Goal: Information Seeking & Learning: Learn about a topic

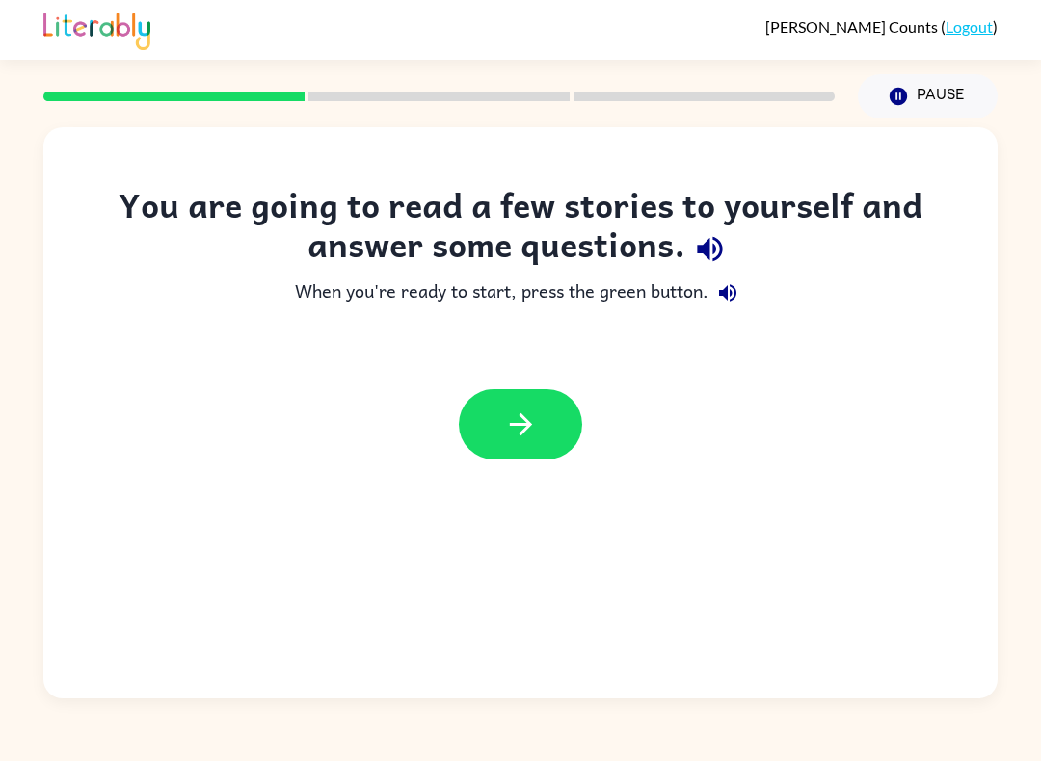
click at [554, 752] on div "[PERSON_NAME] ( Logout ) Pause Pause You are going to read a few stories to you…" at bounding box center [520, 380] width 1041 height 761
click at [557, 433] on button "button" at bounding box center [520, 424] width 123 height 70
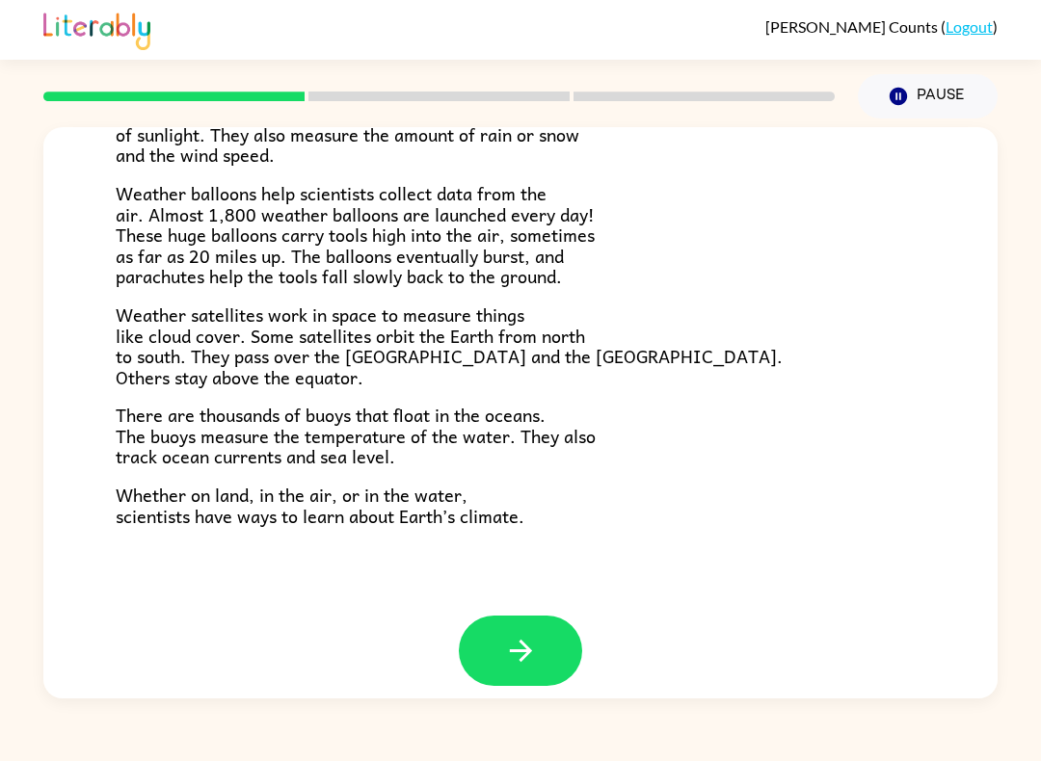
scroll to position [500, 0]
click at [531, 643] on icon "button" at bounding box center [521, 652] width 34 height 34
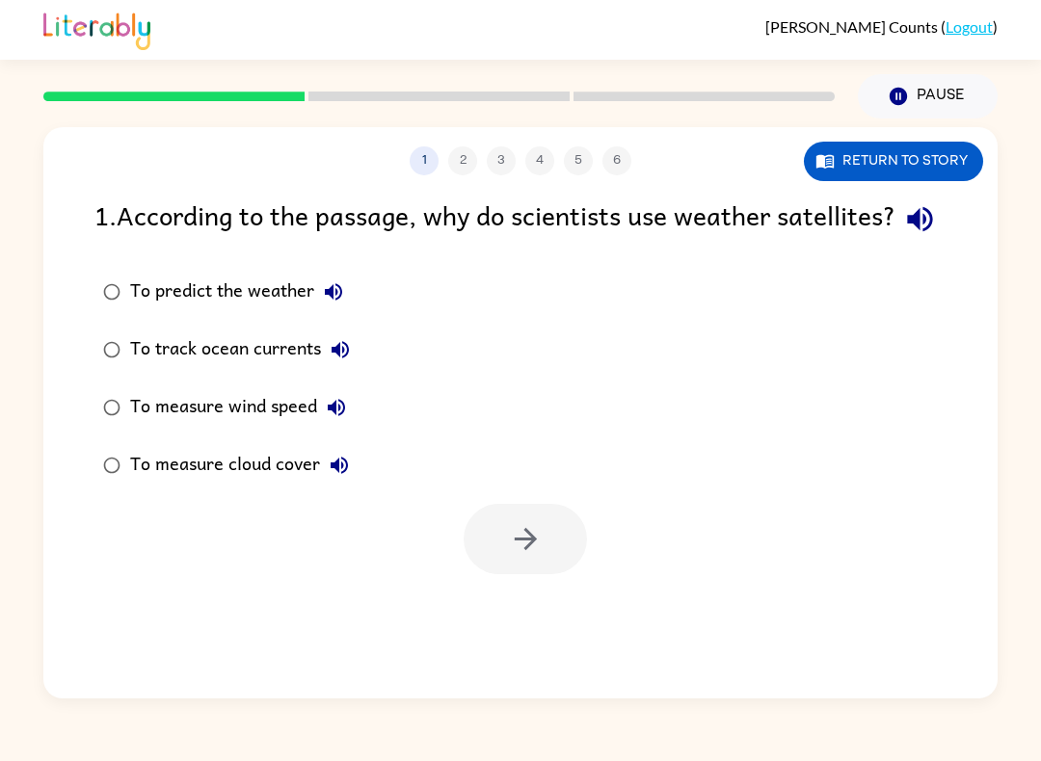
scroll to position [0, 0]
click at [521, 556] on icon "button" at bounding box center [526, 539] width 34 height 34
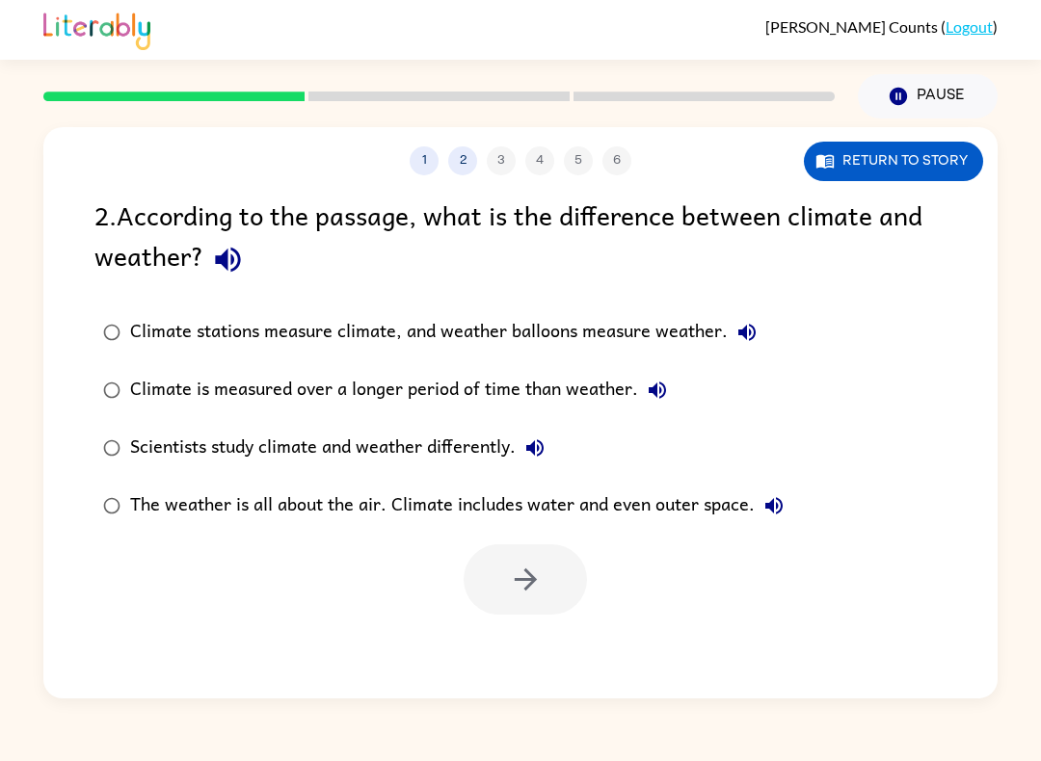
click at [537, 573] on div at bounding box center [524, 579] width 123 height 70
click at [525, 587] on div at bounding box center [524, 579] width 123 height 70
click at [537, 560] on button "button" at bounding box center [524, 579] width 123 height 70
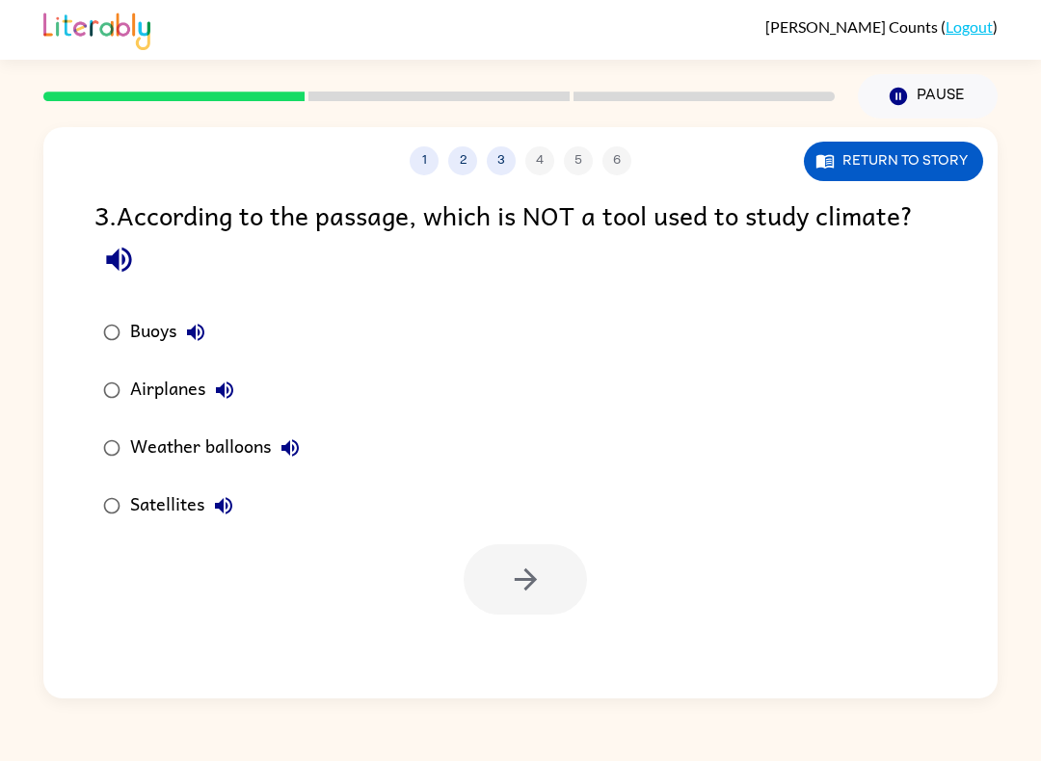
click at [178, 394] on div "Airplanes" at bounding box center [187, 390] width 114 height 39
click at [547, 579] on button "button" at bounding box center [524, 579] width 123 height 70
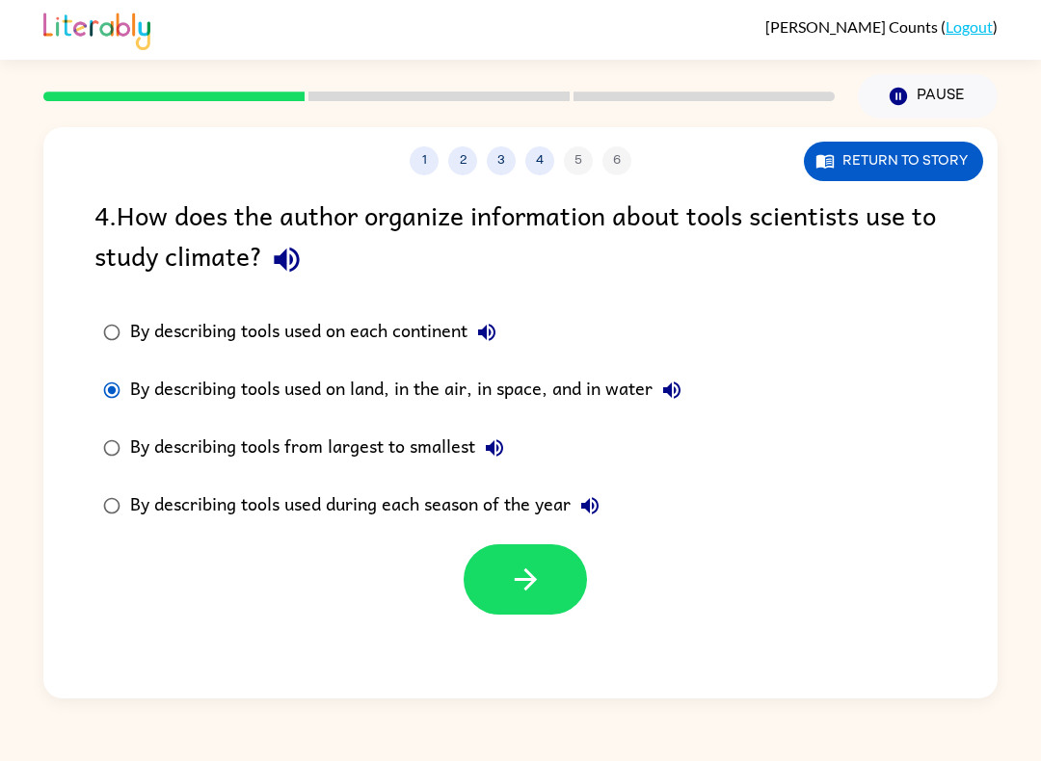
click at [541, 563] on button "button" at bounding box center [524, 579] width 123 height 70
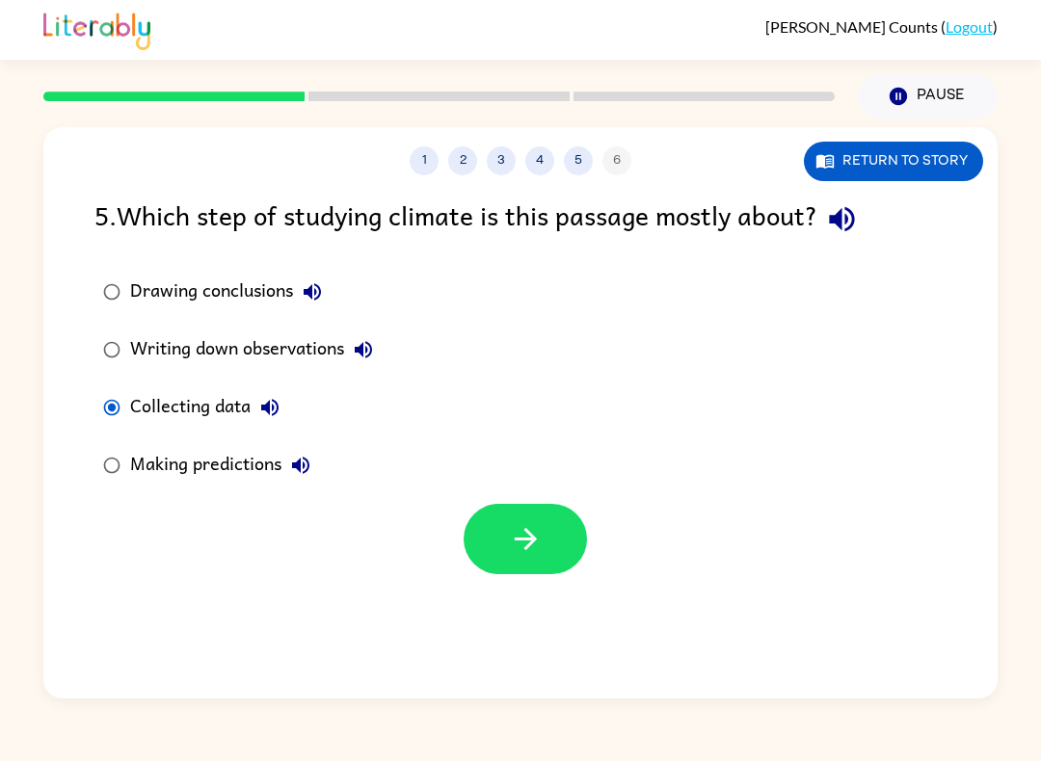
click at [513, 544] on icon "button" at bounding box center [526, 539] width 34 height 34
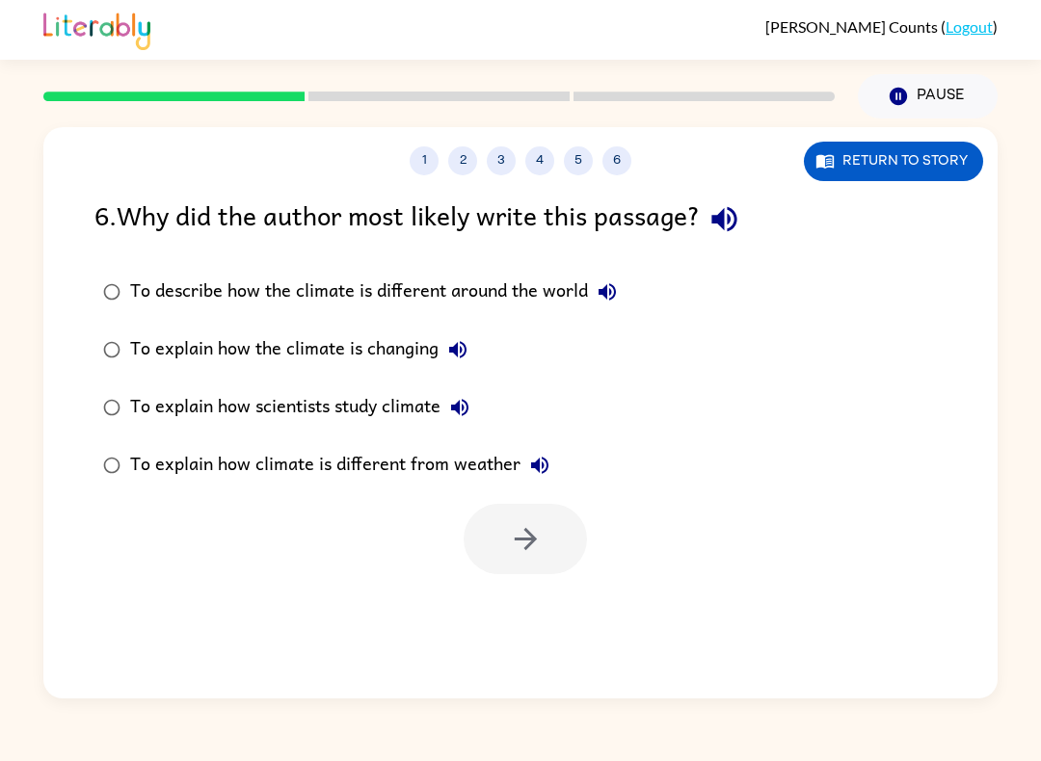
click at [579, 168] on button "5" at bounding box center [578, 160] width 29 height 29
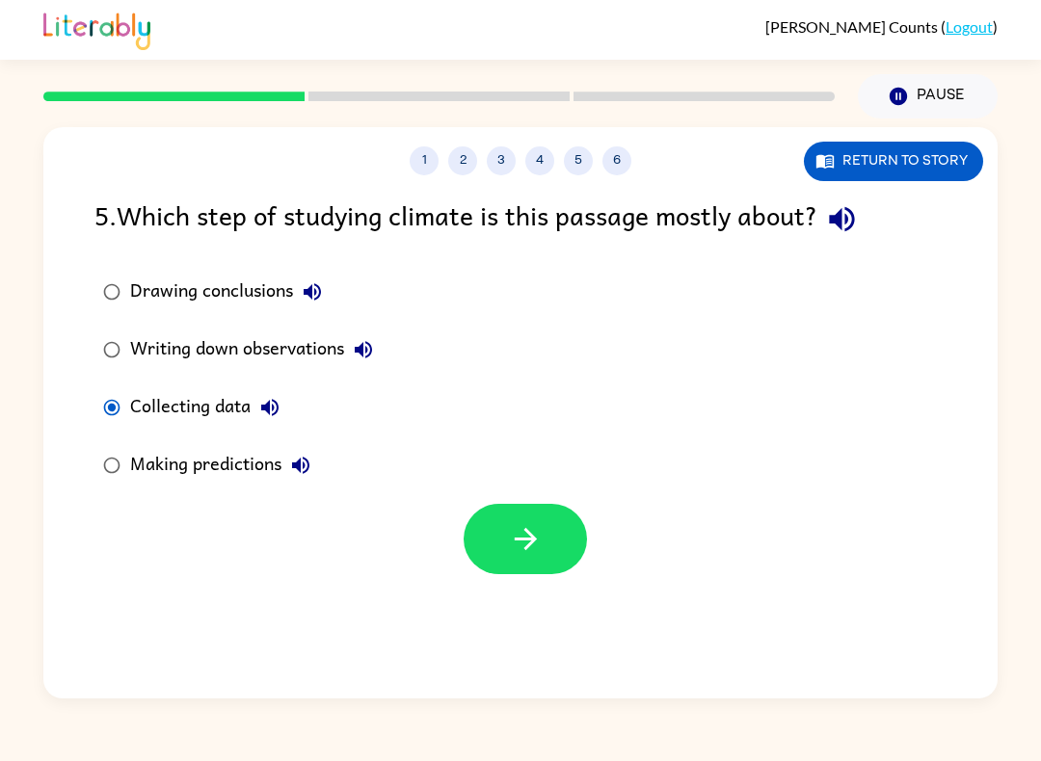
click at [946, 159] on button "Return to story" at bounding box center [893, 162] width 179 height 40
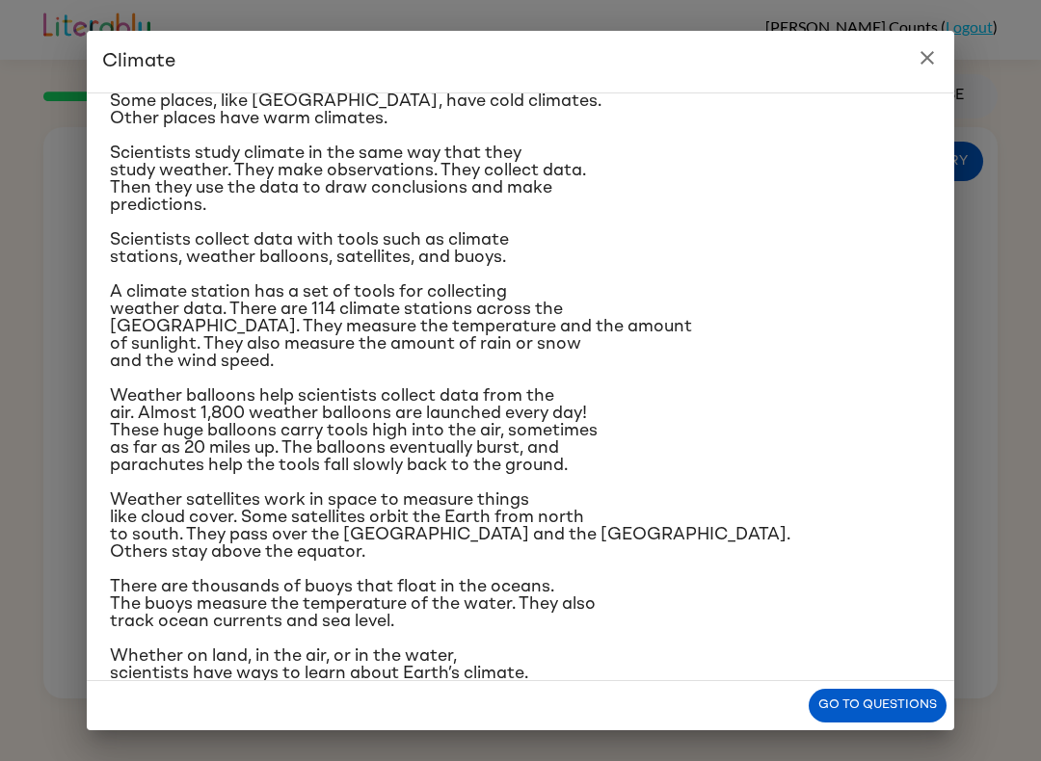
scroll to position [139, 0]
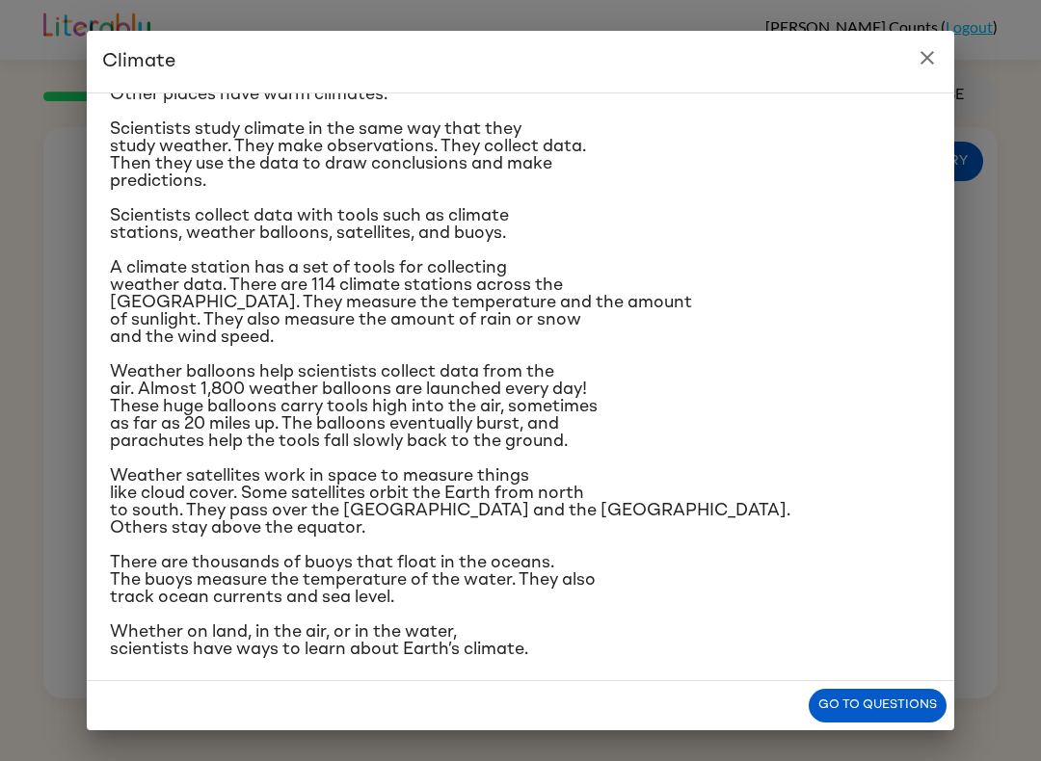
click at [927, 52] on icon "close" at bounding box center [926, 57] width 23 height 23
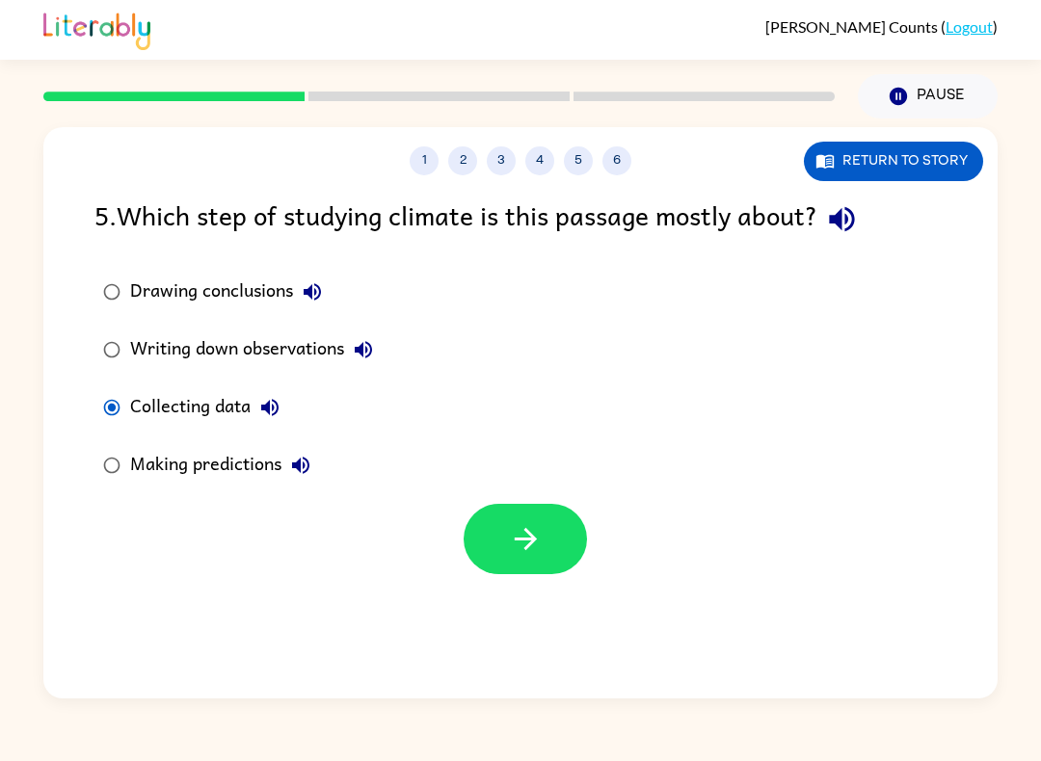
click at [421, 167] on button "1" at bounding box center [423, 160] width 29 height 29
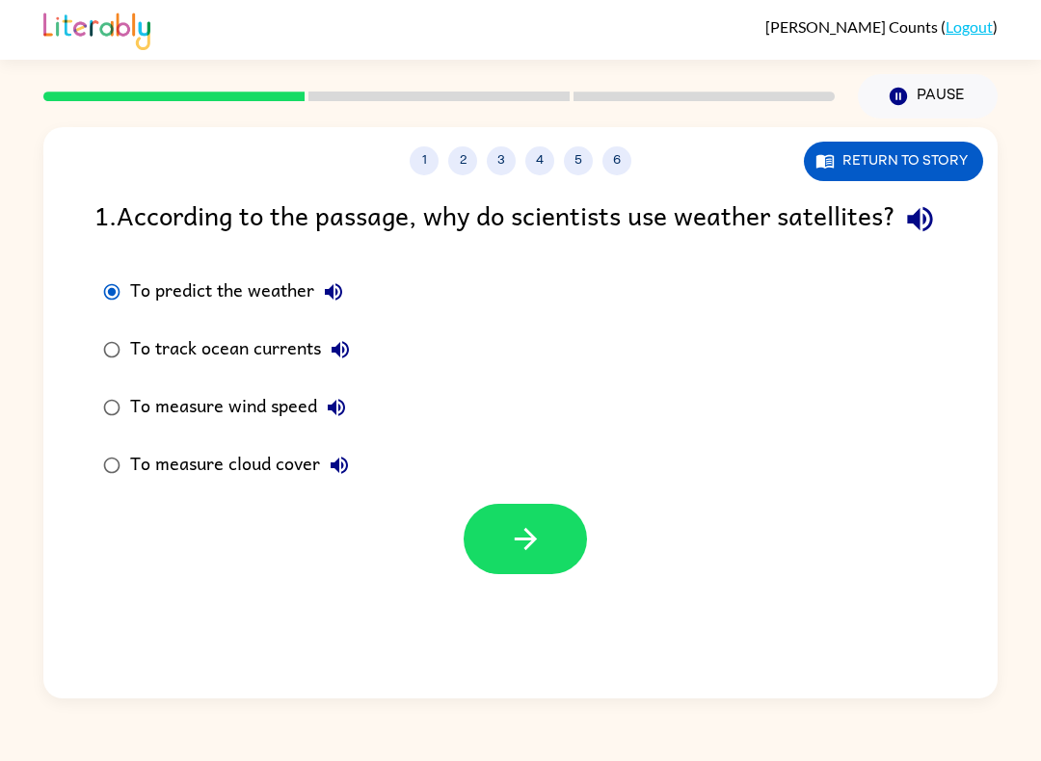
click at [533, 556] on icon "button" at bounding box center [526, 539] width 34 height 34
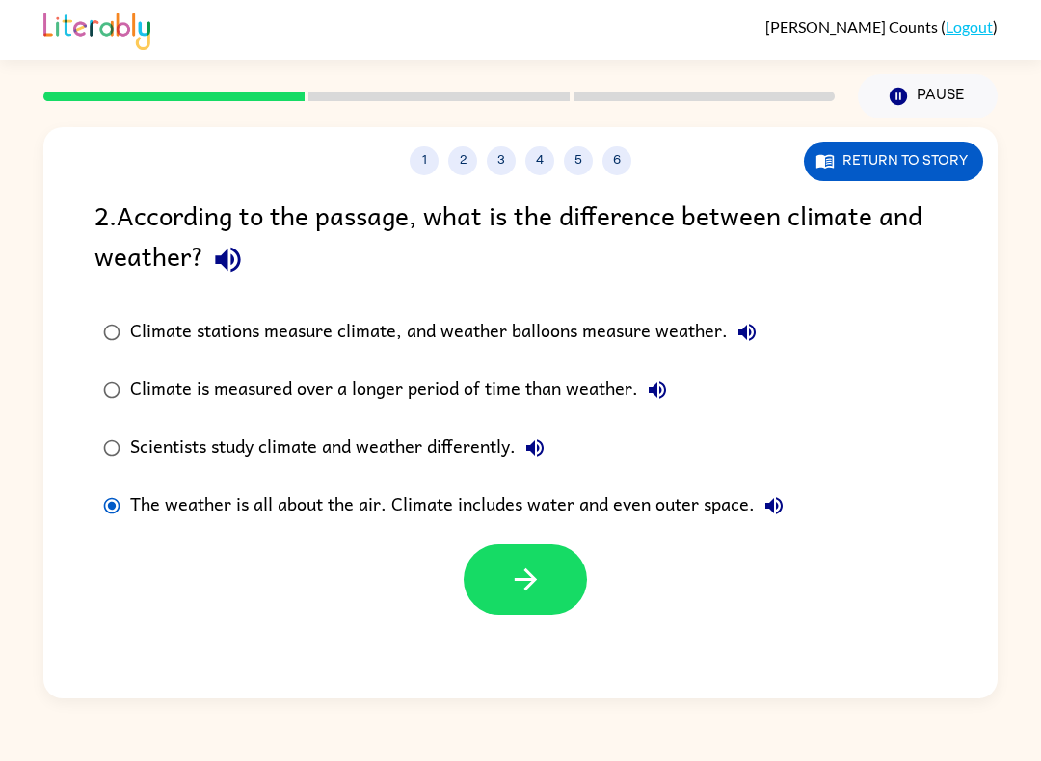
click at [540, 596] on icon "button" at bounding box center [526, 580] width 34 height 34
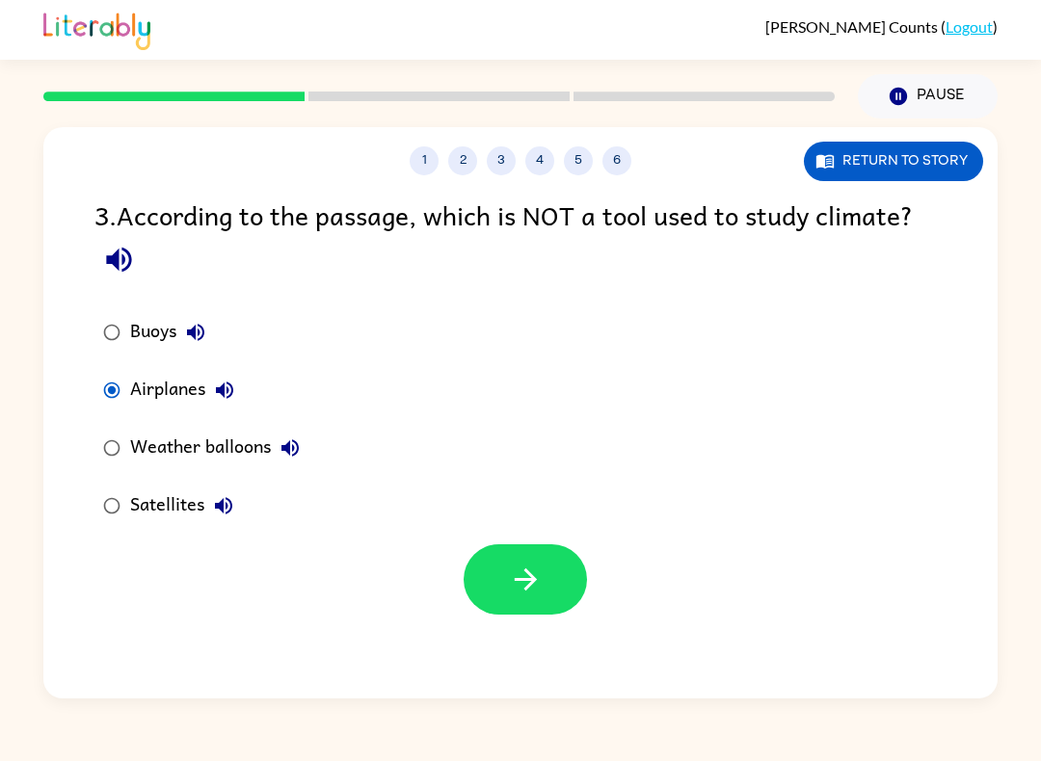
click at [879, 178] on button "Return to story" at bounding box center [893, 162] width 179 height 40
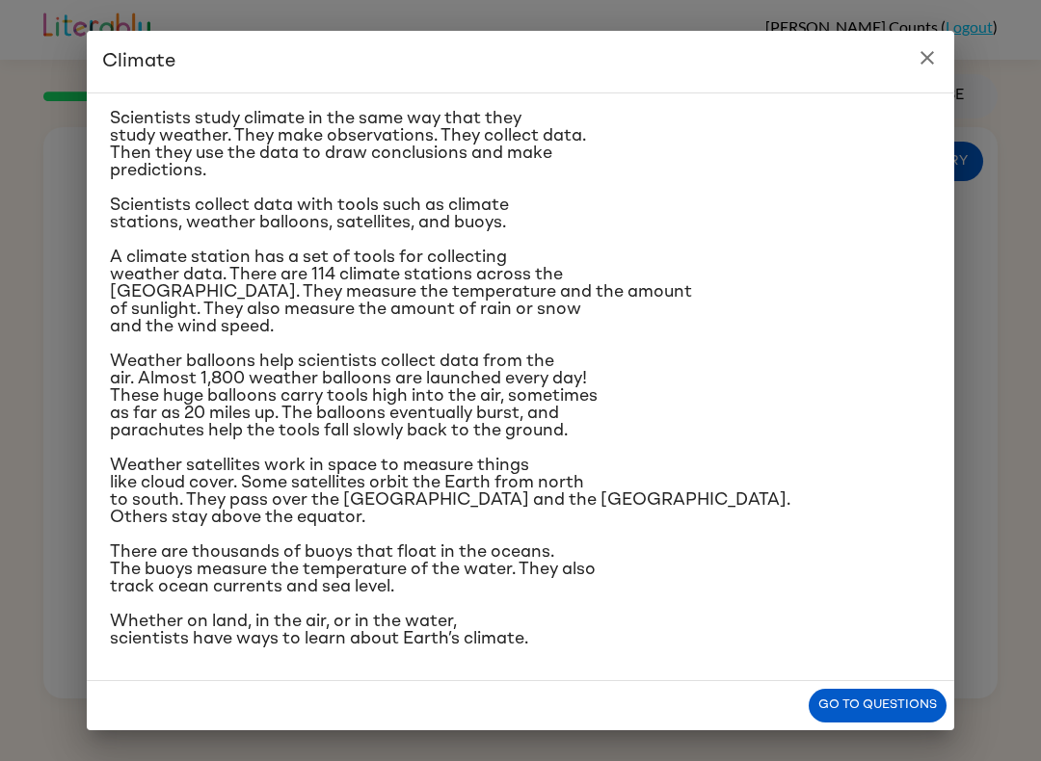
scroll to position [232, 0]
click at [914, 68] on button "close" at bounding box center [927, 58] width 39 height 39
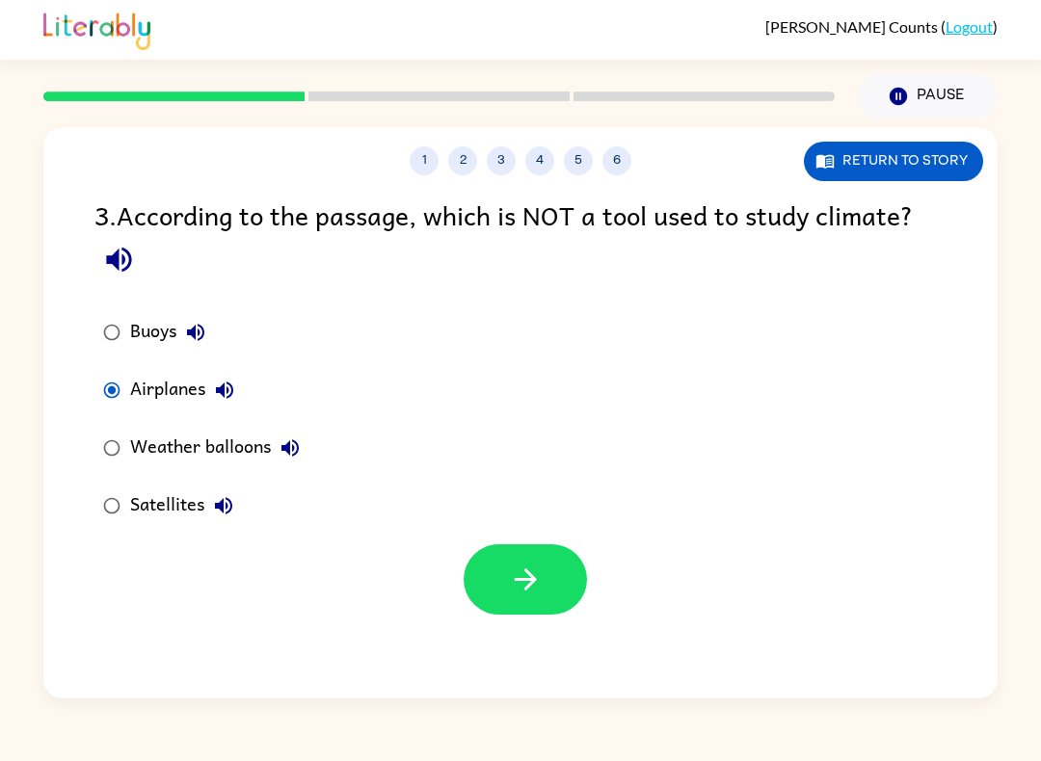
click at [456, 157] on button "2" at bounding box center [462, 160] width 29 height 29
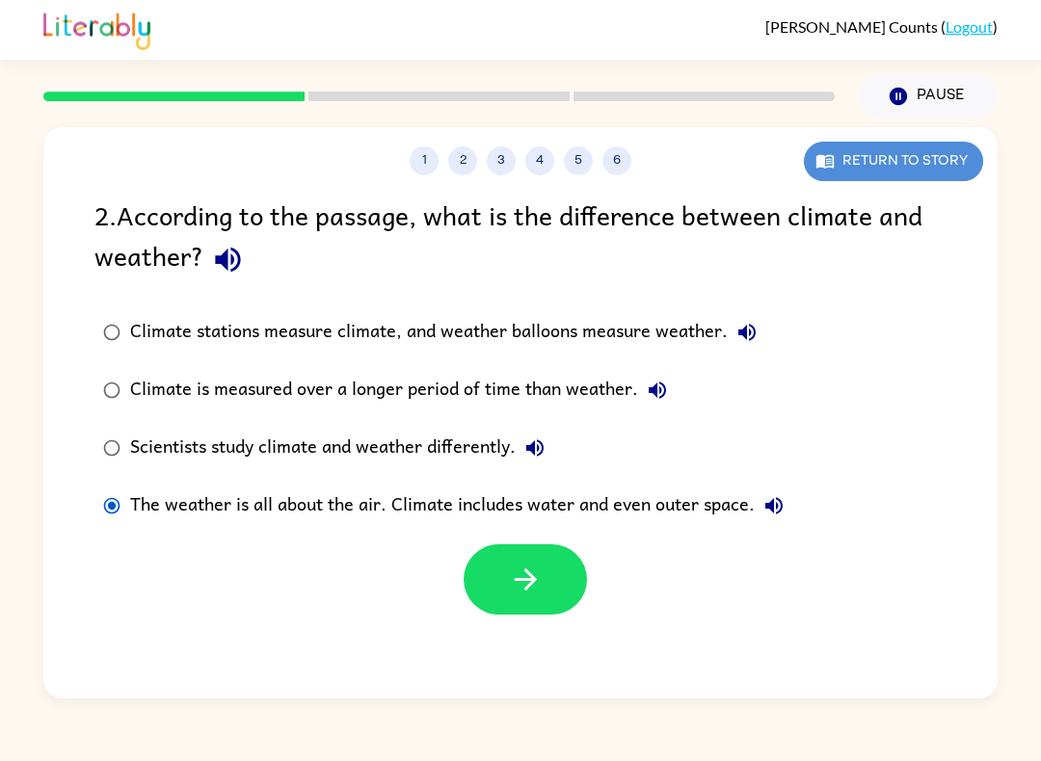
click at [904, 151] on button "Return to story" at bounding box center [893, 162] width 179 height 40
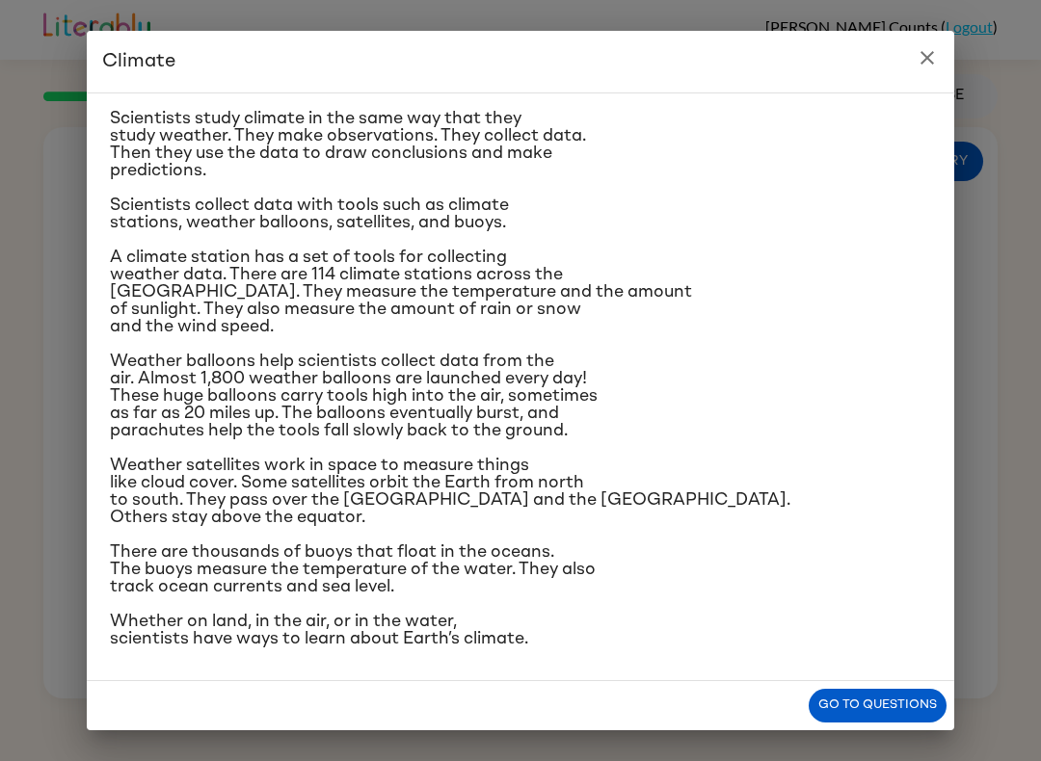
scroll to position [316, 0]
click at [931, 35] on h2 "Climate" at bounding box center [520, 62] width 867 height 62
click at [924, 62] on icon "close" at bounding box center [926, 57] width 13 height 13
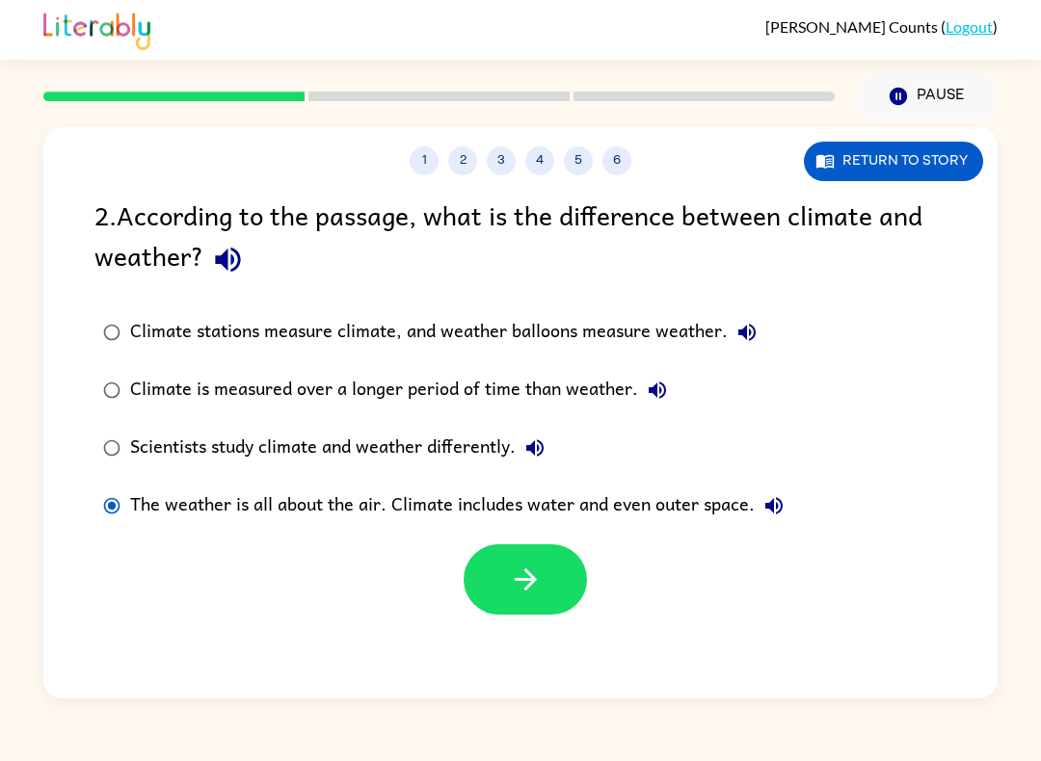
click at [541, 573] on icon "button" at bounding box center [526, 580] width 34 height 34
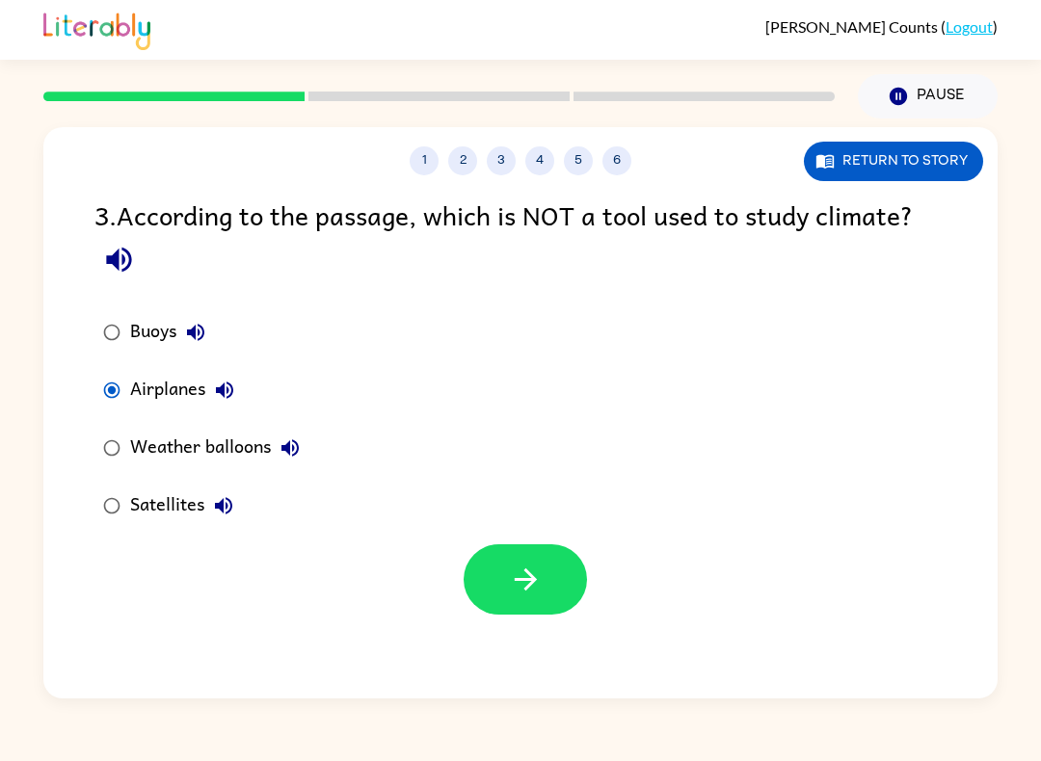
click at [529, 572] on icon "button" at bounding box center [526, 580] width 34 height 34
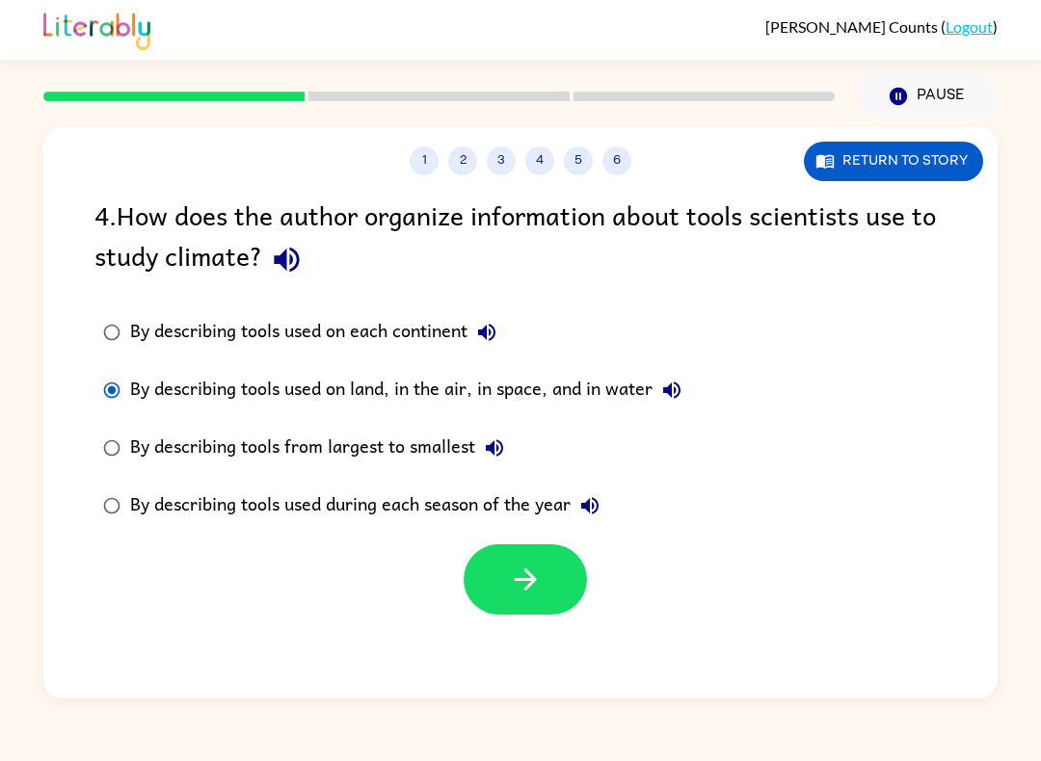
click at [540, 576] on icon "button" at bounding box center [526, 580] width 34 height 34
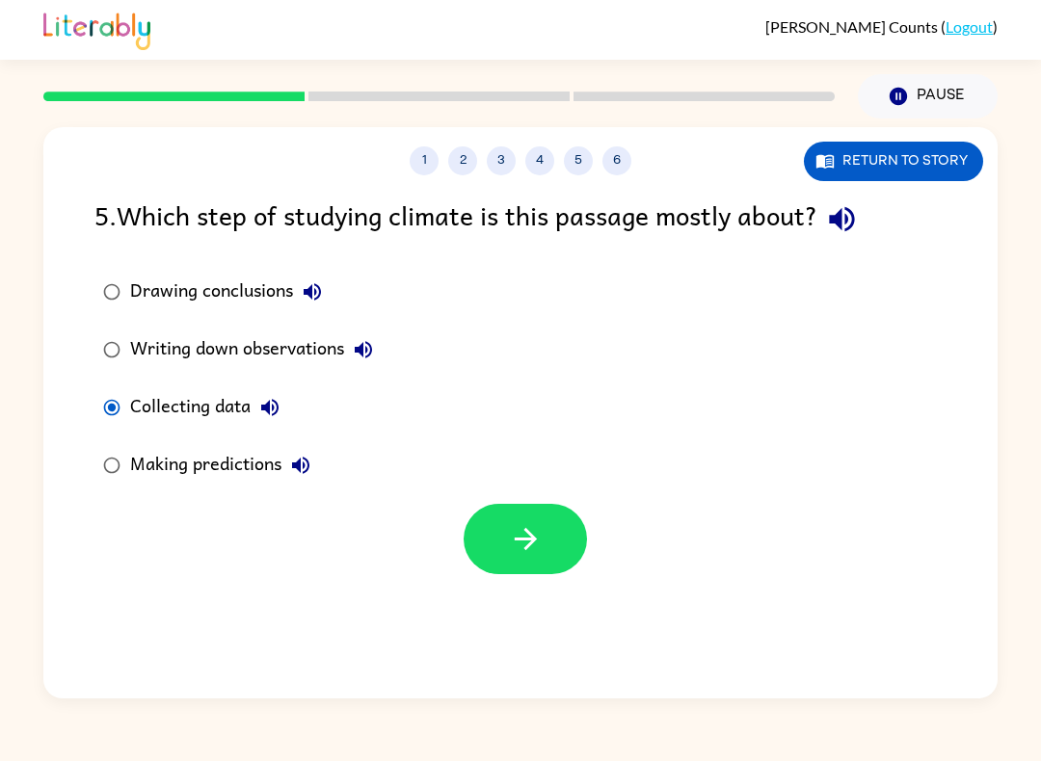
click at [951, 161] on button "Return to story" at bounding box center [893, 162] width 179 height 40
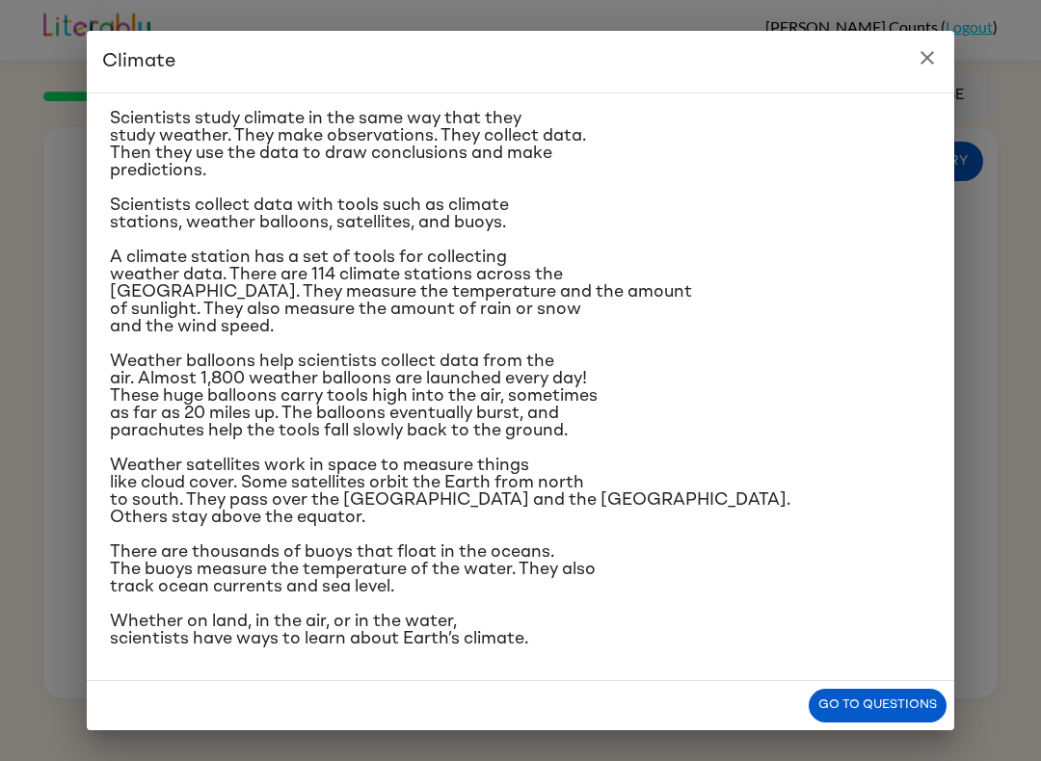
scroll to position [234, 0]
click at [577, 707] on div "Go to questions" at bounding box center [520, 705] width 867 height 49
click at [931, 56] on icon "close" at bounding box center [926, 57] width 23 height 23
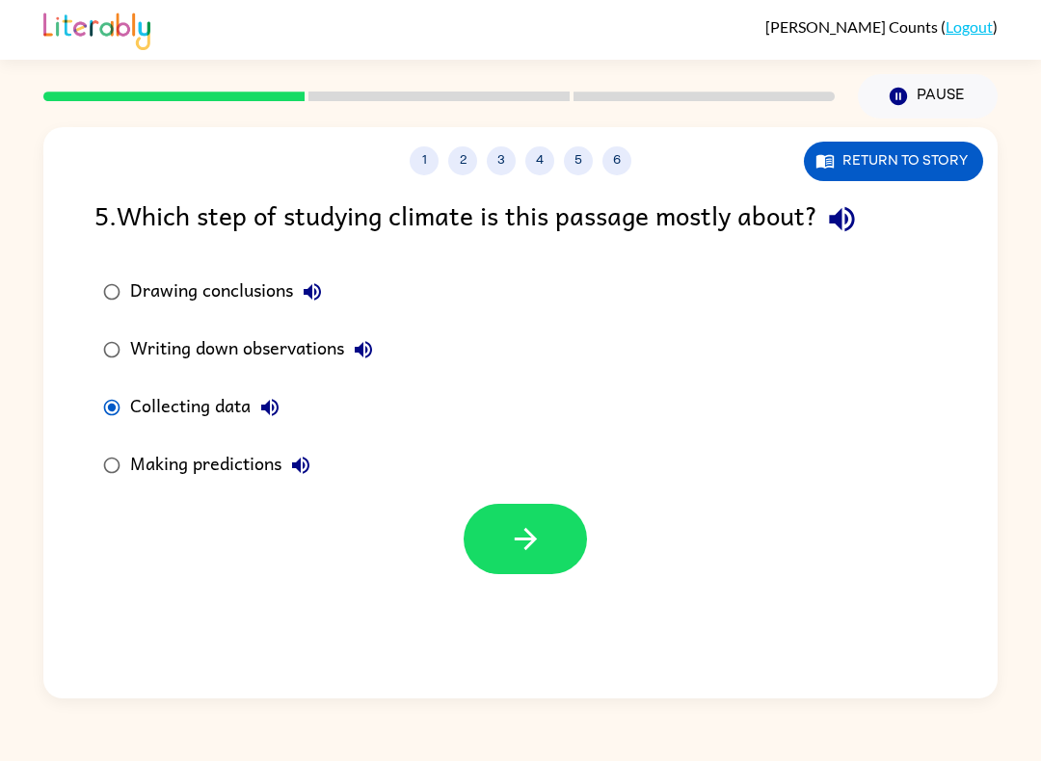
click at [174, 359] on div "Writing down observations" at bounding box center [256, 349] width 252 height 39
click at [544, 532] on button "button" at bounding box center [524, 539] width 123 height 70
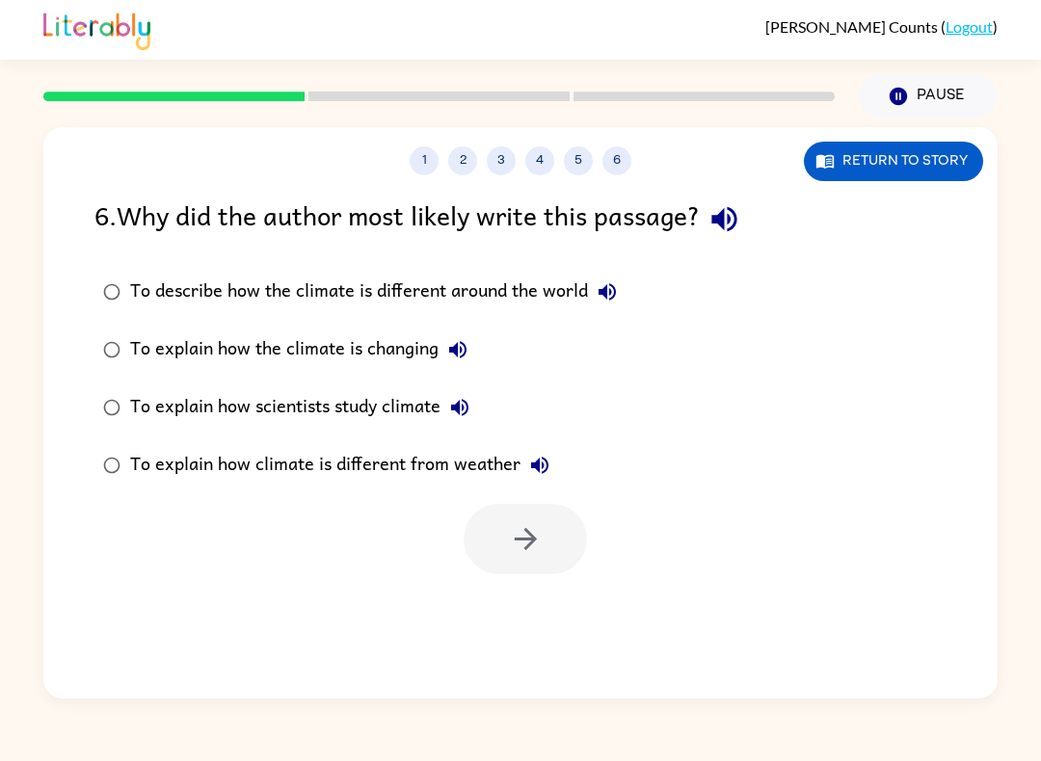
click at [160, 406] on div "To explain how scientists study climate" at bounding box center [304, 407] width 349 height 39
click at [531, 548] on icon "button" at bounding box center [526, 539] width 34 height 34
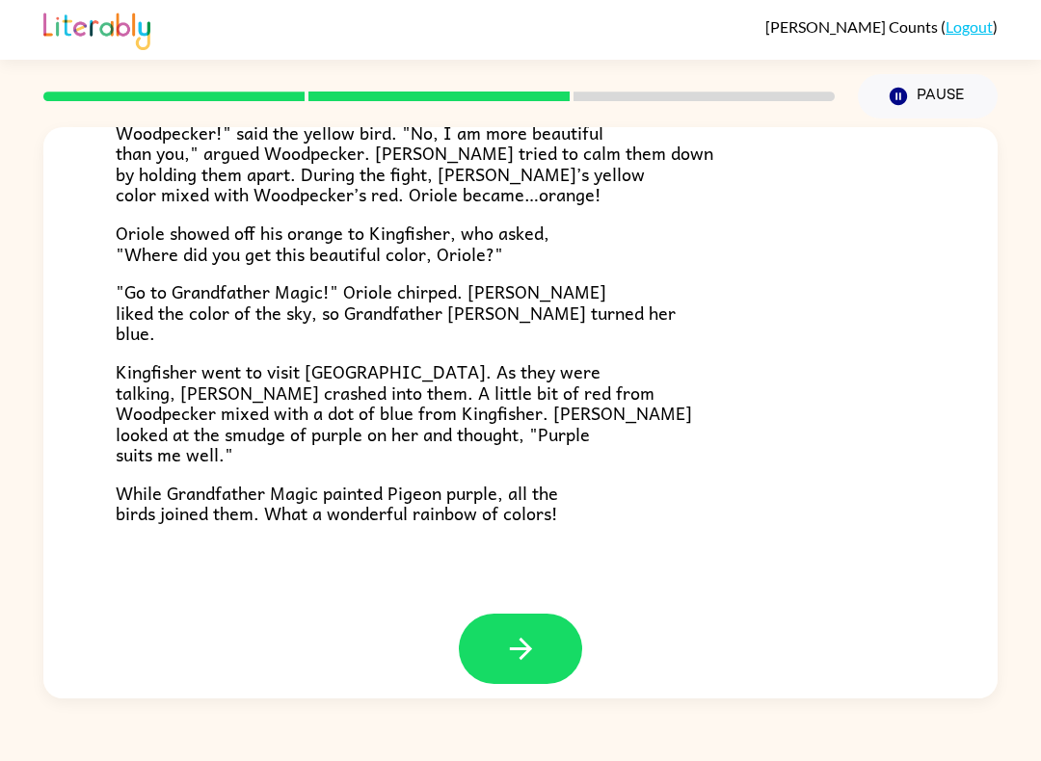
scroll to position [460, 0]
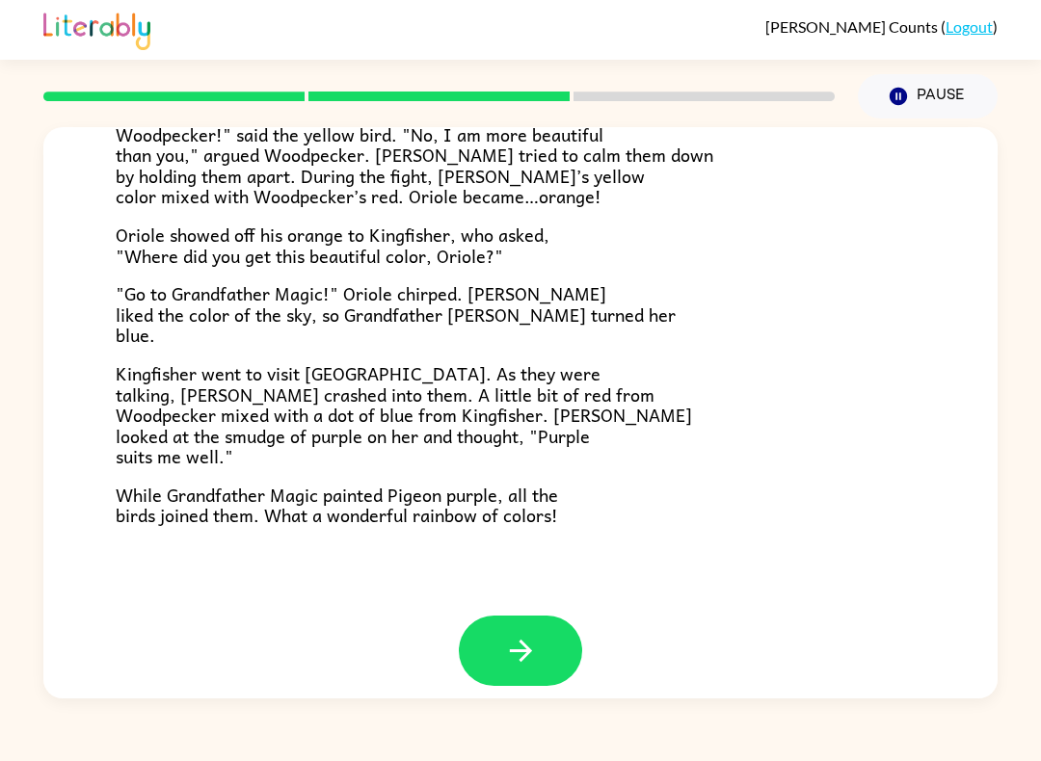
click at [524, 642] on icon "button" at bounding box center [520, 651] width 22 height 22
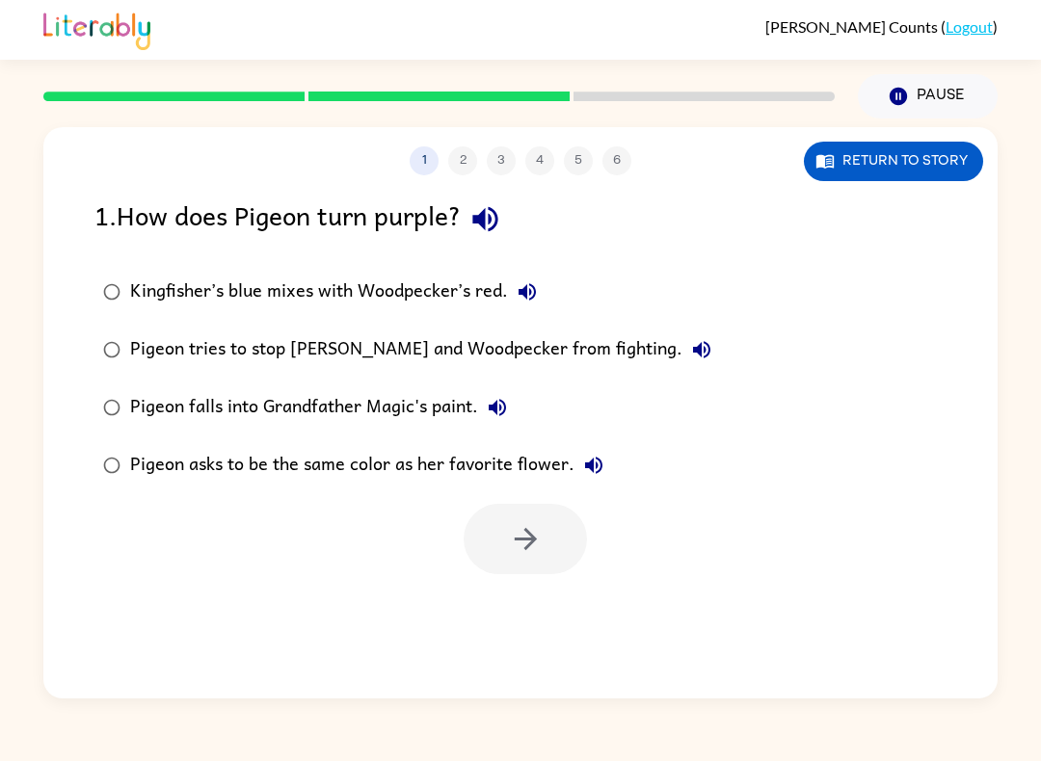
scroll to position [0, 0]
click at [144, 303] on div "Kingfisher’s blue mixes with Woodpecker’s red." at bounding box center [338, 292] width 416 height 39
click at [520, 529] on icon "button" at bounding box center [526, 539] width 34 height 34
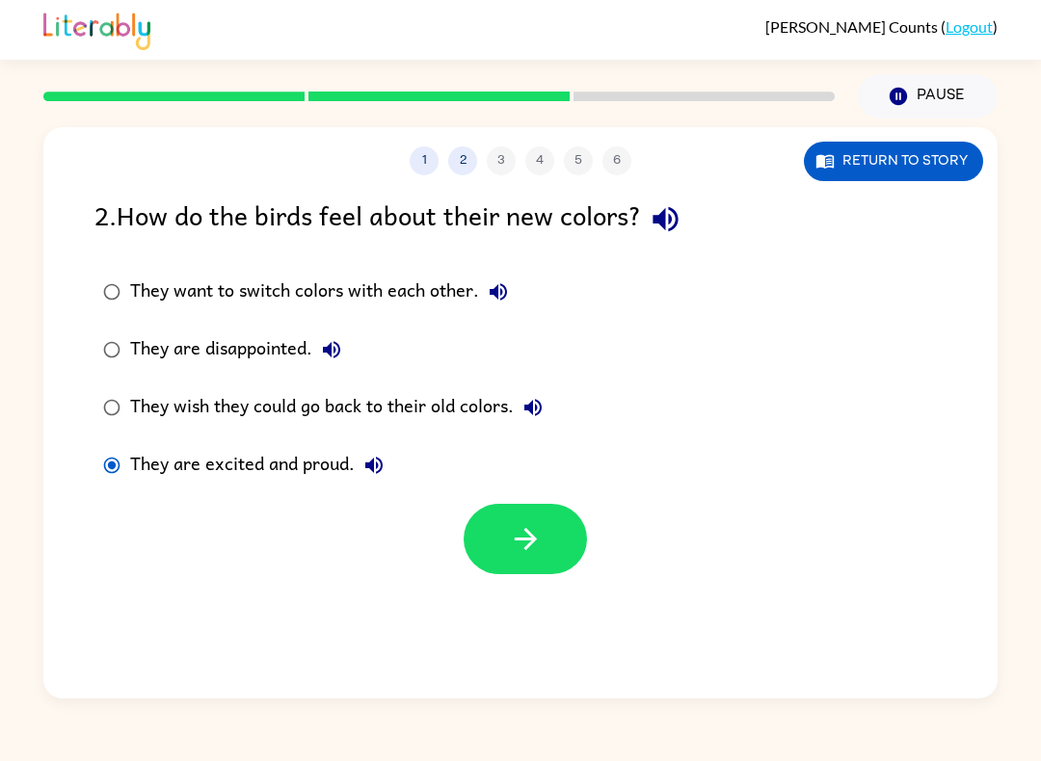
click at [526, 541] on icon "button" at bounding box center [526, 539] width 34 height 34
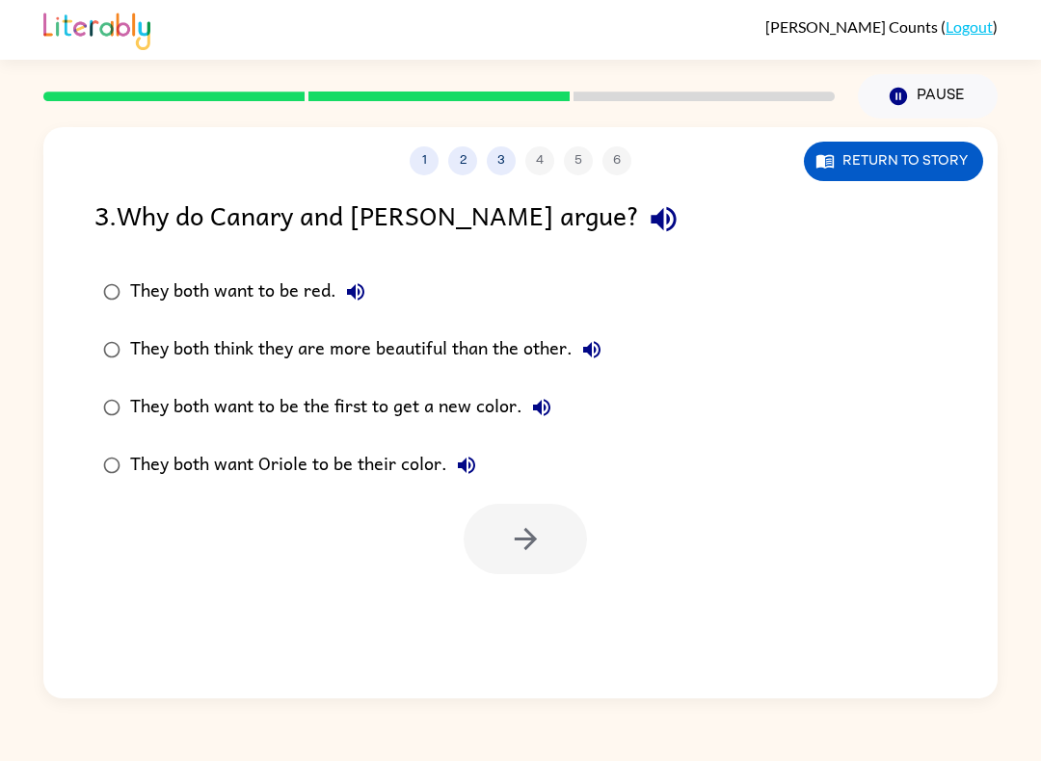
click at [159, 343] on div "They both think they are more beautiful than the other." at bounding box center [370, 349] width 481 height 39
click at [545, 535] on button "button" at bounding box center [524, 539] width 123 height 70
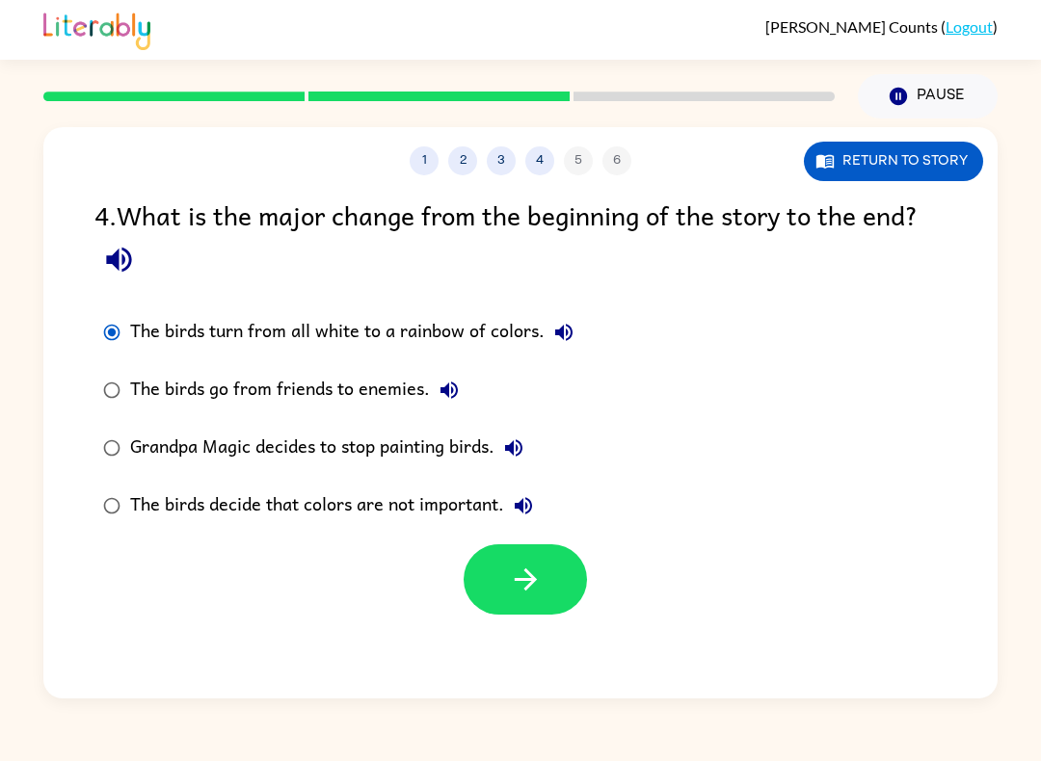
click at [509, 589] on icon "button" at bounding box center [526, 580] width 34 height 34
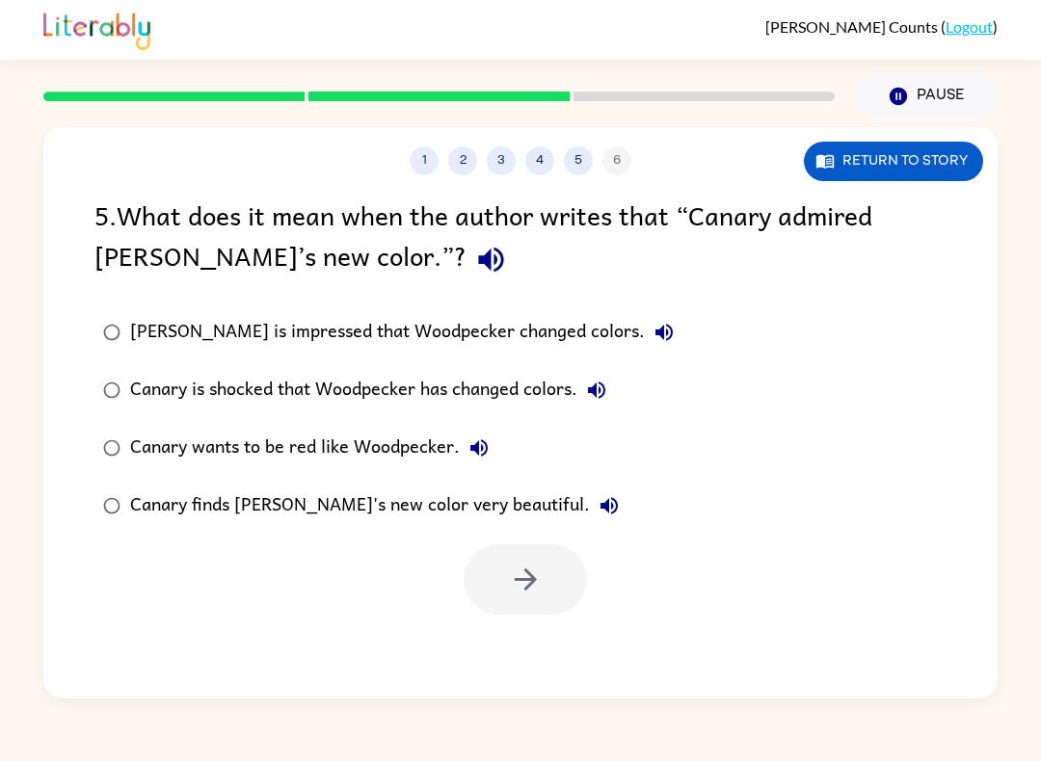
click at [917, 156] on button "Return to story" at bounding box center [893, 162] width 179 height 40
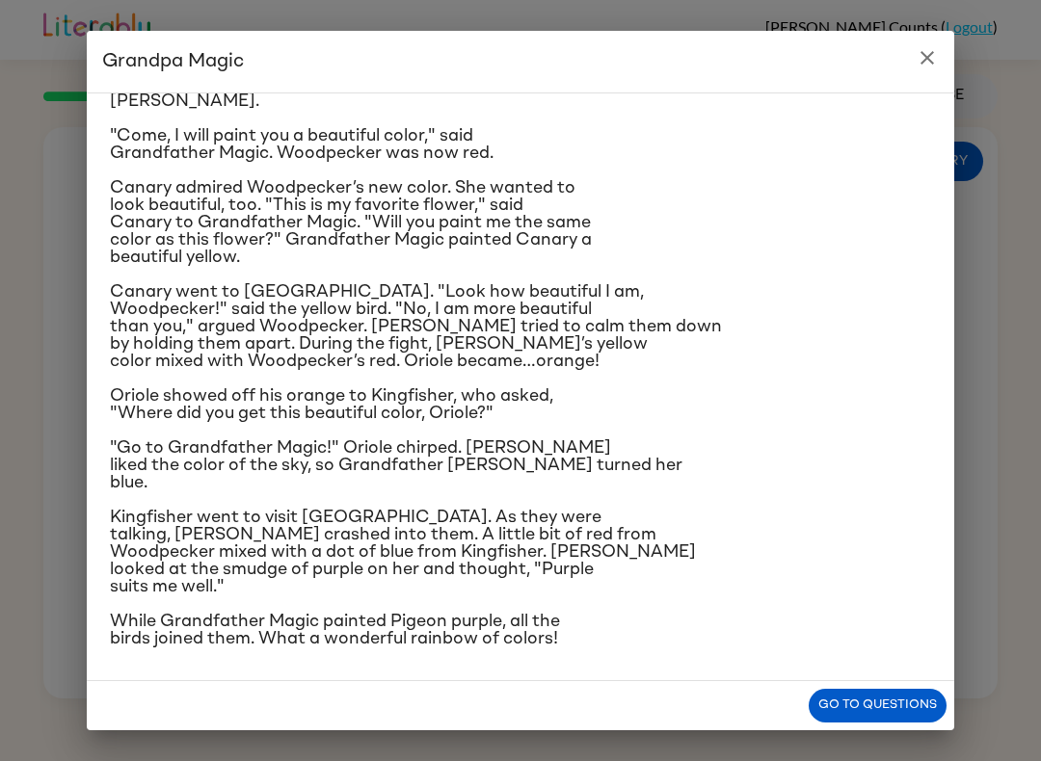
scroll to position [145, 0]
click at [928, 71] on button "close" at bounding box center [927, 58] width 39 height 39
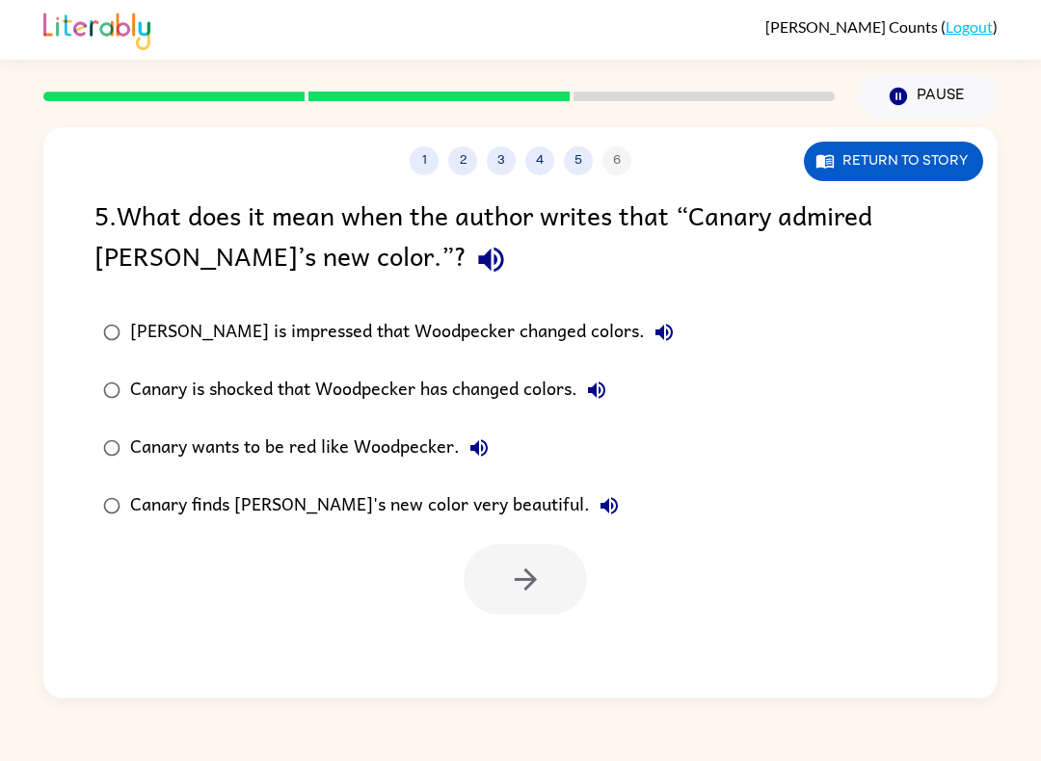
click at [908, 163] on button "Return to story" at bounding box center [893, 162] width 179 height 40
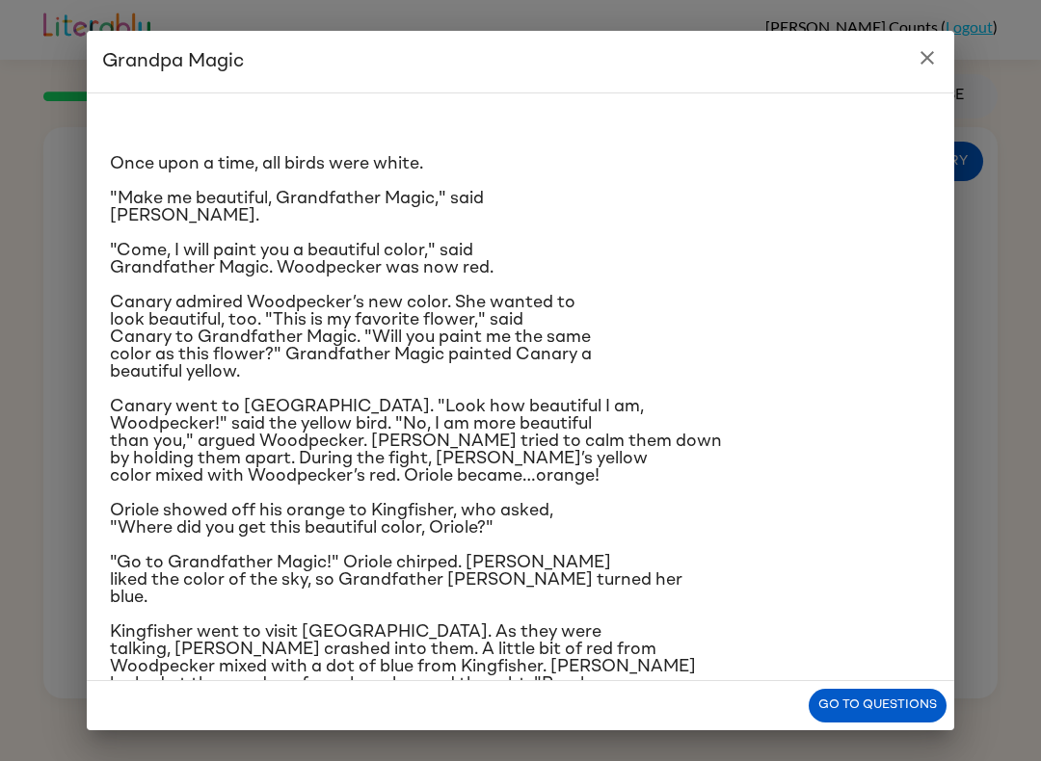
click at [926, 43] on button "close" at bounding box center [927, 58] width 39 height 39
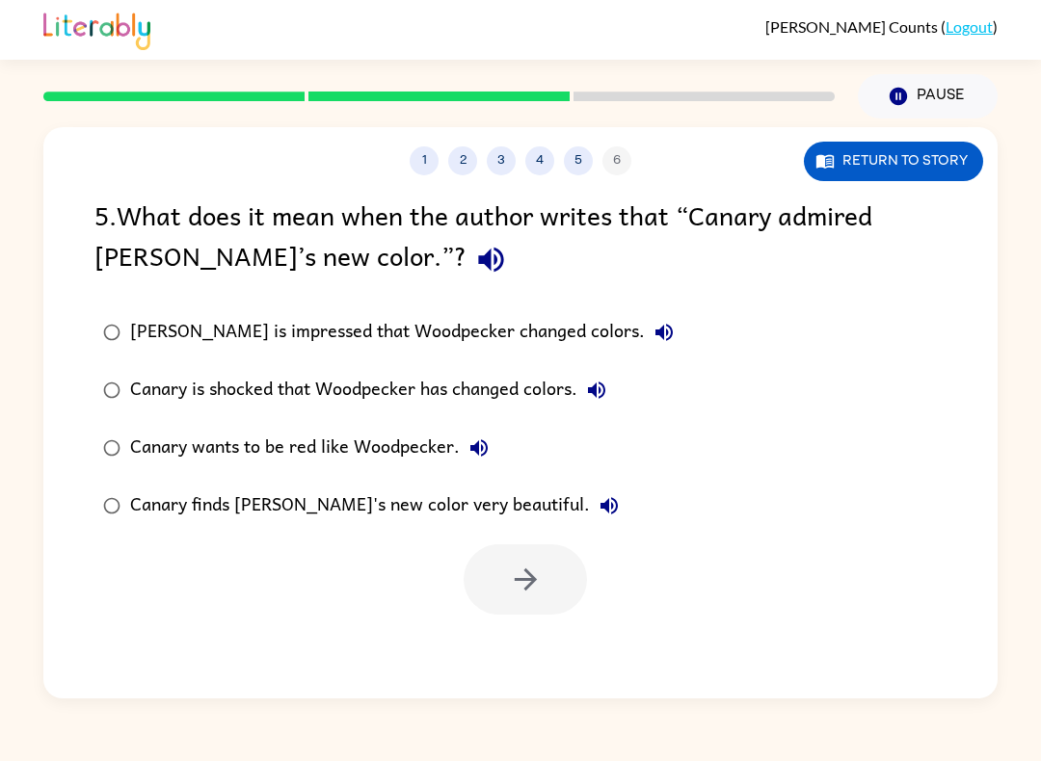
click at [130, 323] on div "[PERSON_NAME] is impressed that Woodpecker changed colors." at bounding box center [406, 332] width 553 height 39
click at [511, 583] on icon "button" at bounding box center [526, 580] width 34 height 34
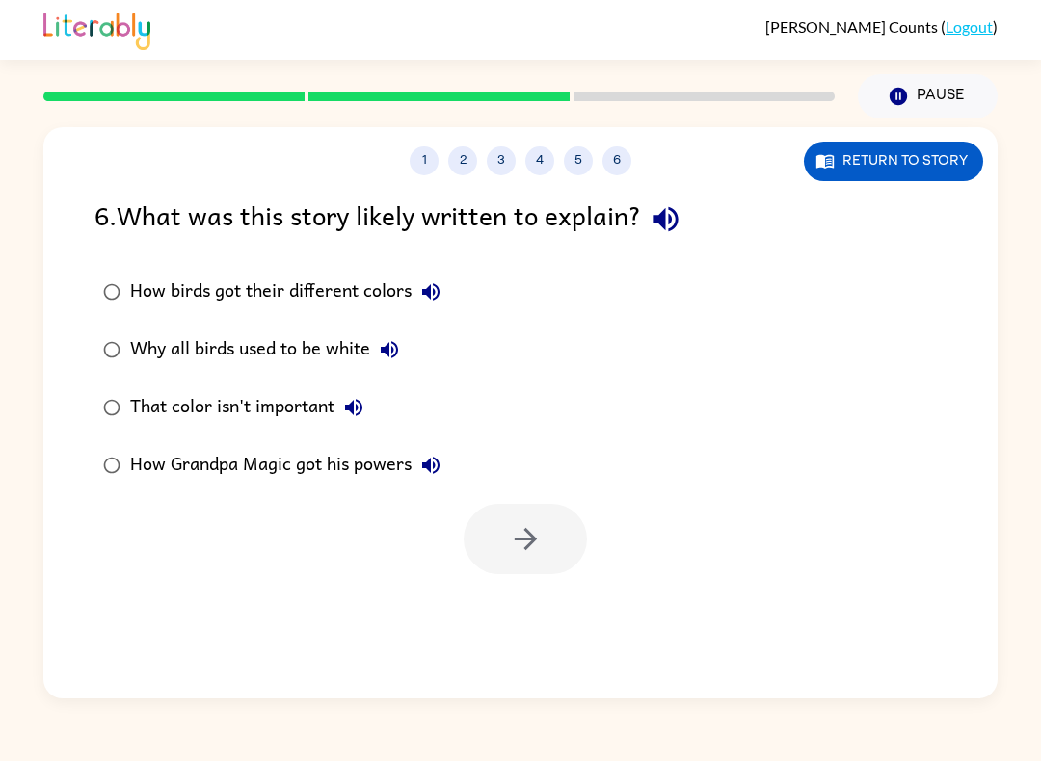
click at [132, 273] on label "How birds got their different colors" at bounding box center [272, 292] width 376 height 58
click at [537, 563] on button "button" at bounding box center [524, 539] width 123 height 70
